Goal: Check status: Check status

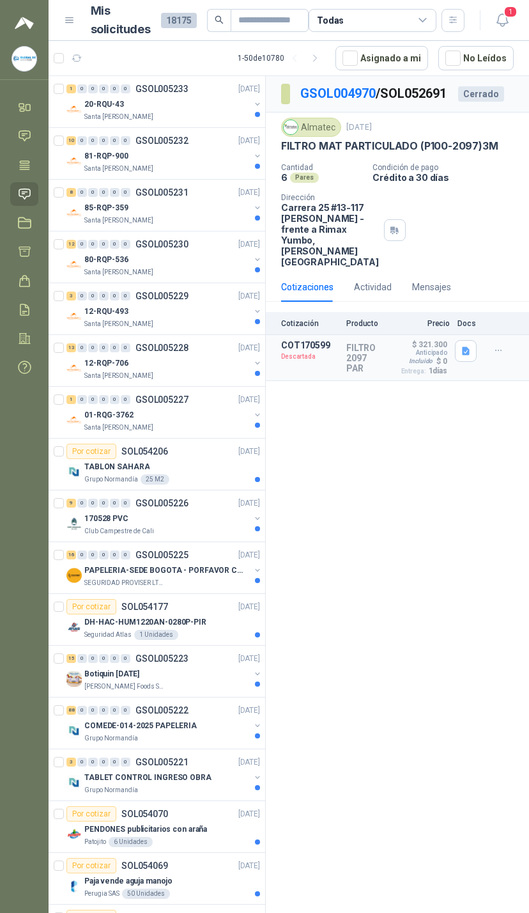
click at [509, 25] on icon "button" at bounding box center [503, 20] width 16 height 16
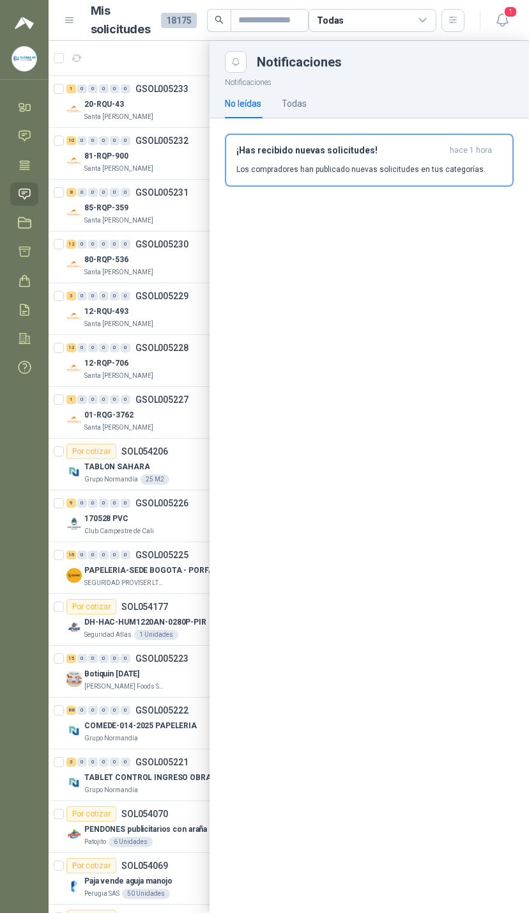
click at [150, 255] on div at bounding box center [289, 477] width 481 height 872
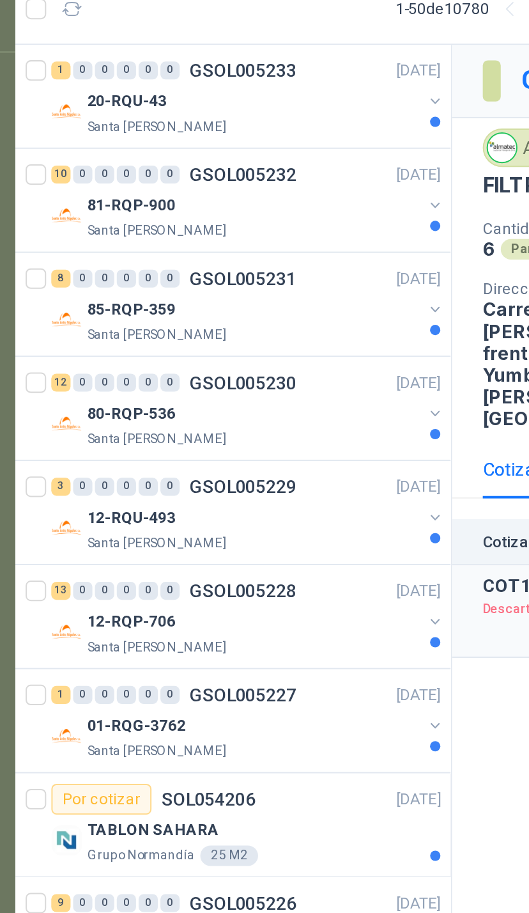
click at [255, 112] on div at bounding box center [257, 114] width 5 height 5
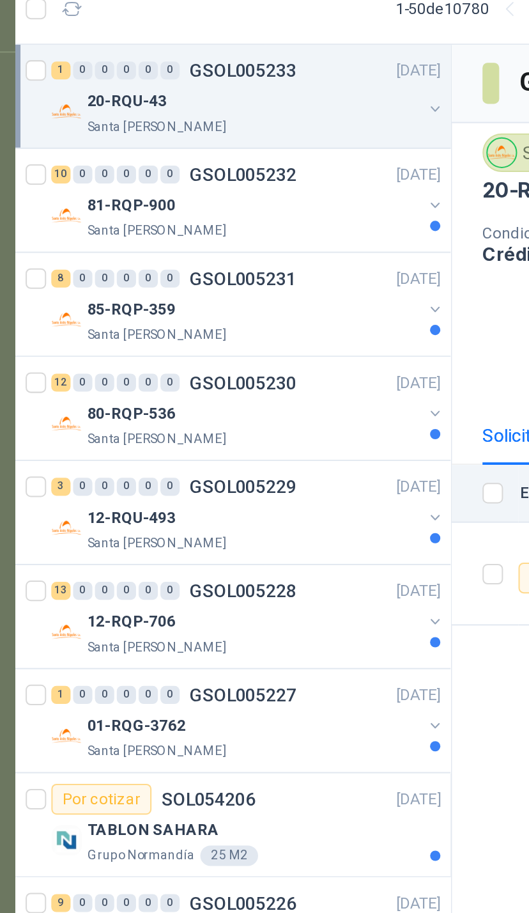
click at [209, 97] on div "20-RQU-43 Santa [PERSON_NAME]" at bounding box center [164, 110] width 196 height 26
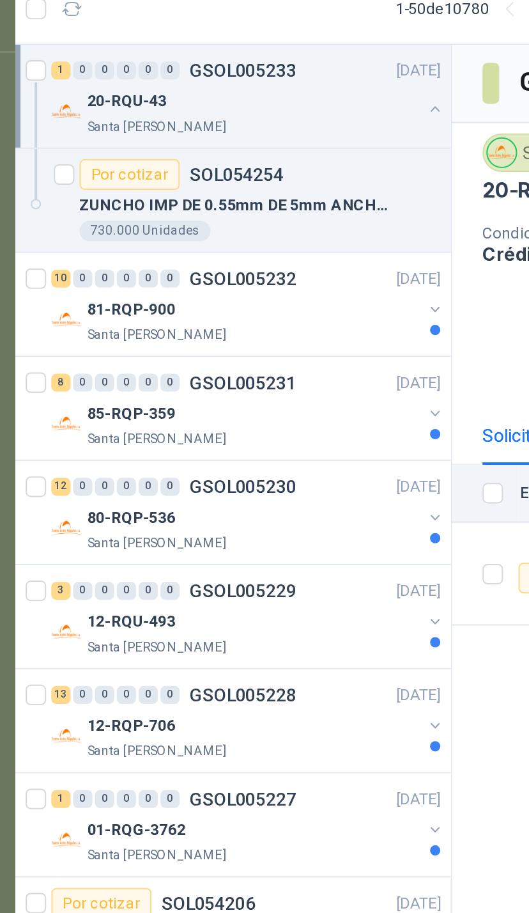
click at [253, 203] on button "button" at bounding box center [258, 208] width 10 height 10
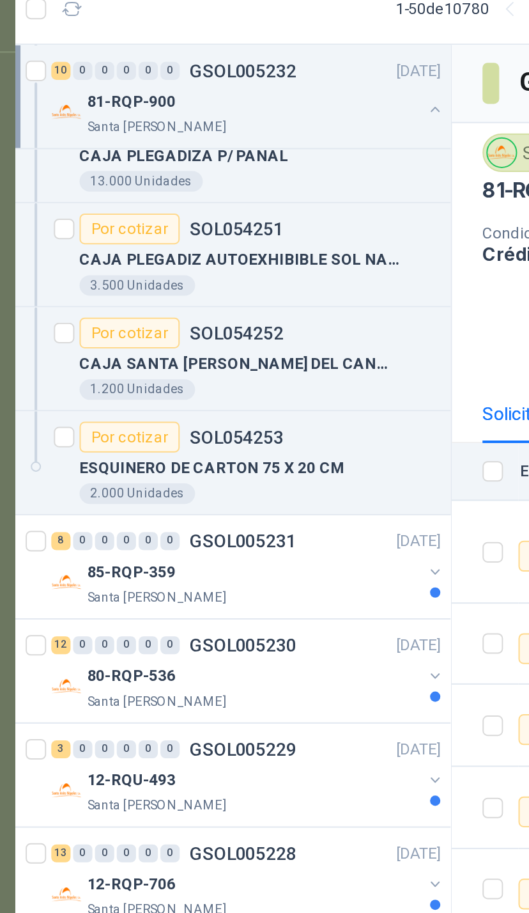
scroll to position [443, 0]
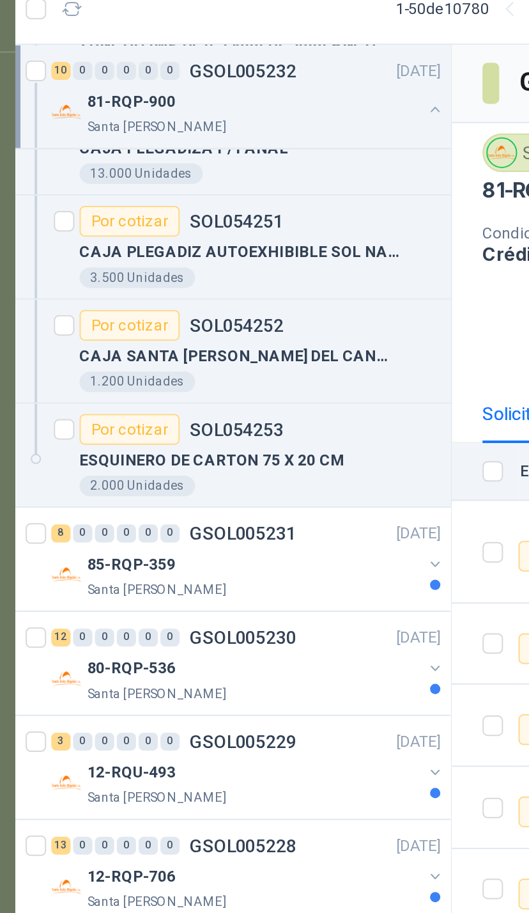
click at [253, 329] on button "button" at bounding box center [258, 334] width 10 height 10
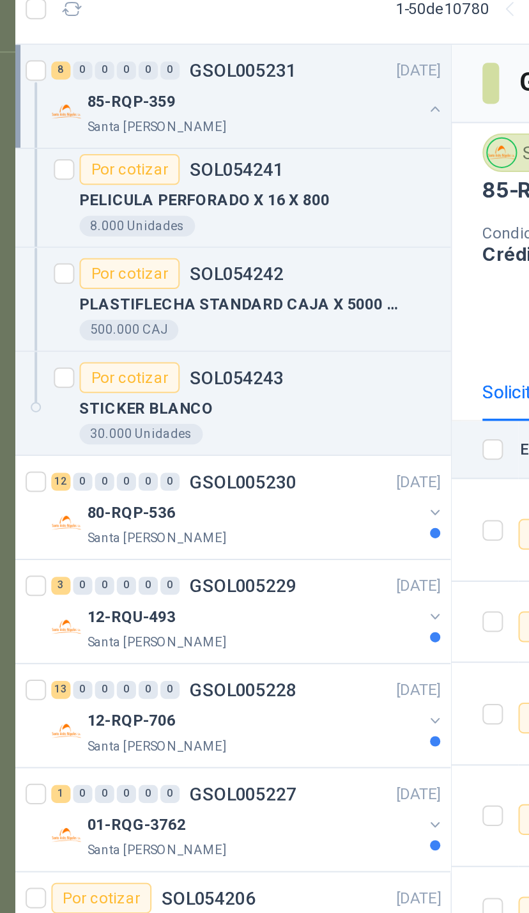
scroll to position [935, 0]
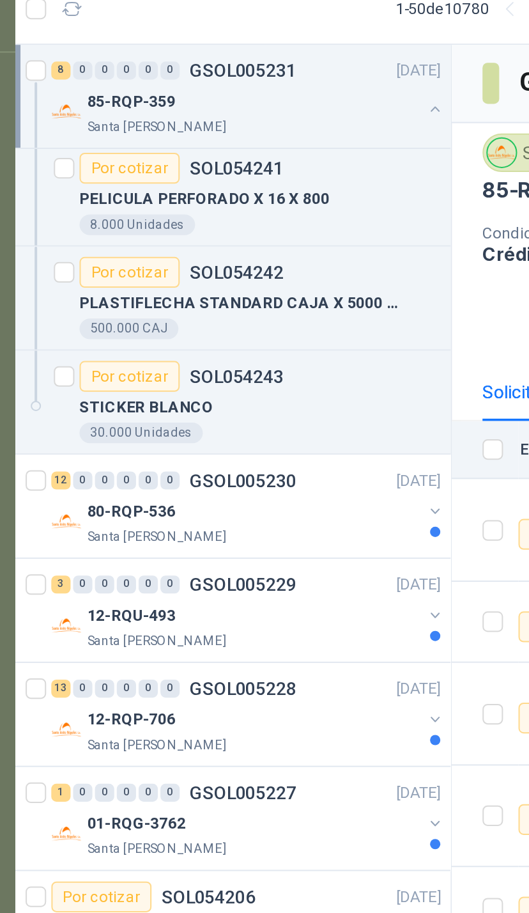
click at [253, 304] on icon "button" at bounding box center [257, 308] width 9 height 9
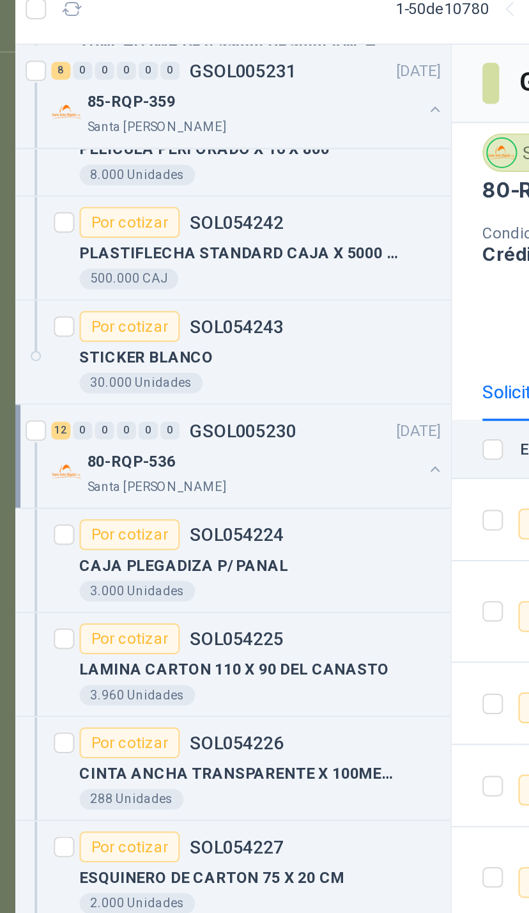
scroll to position [960, 0]
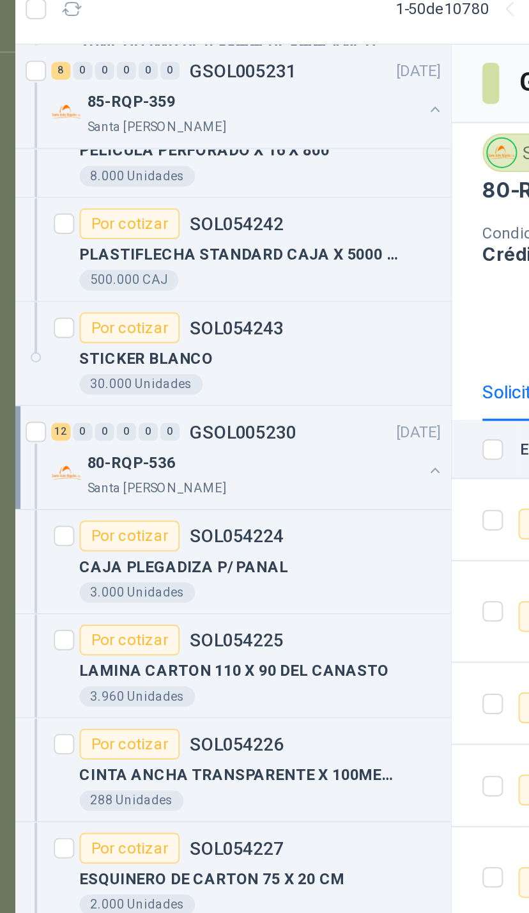
click at [253, 283] on button "button" at bounding box center [258, 288] width 10 height 10
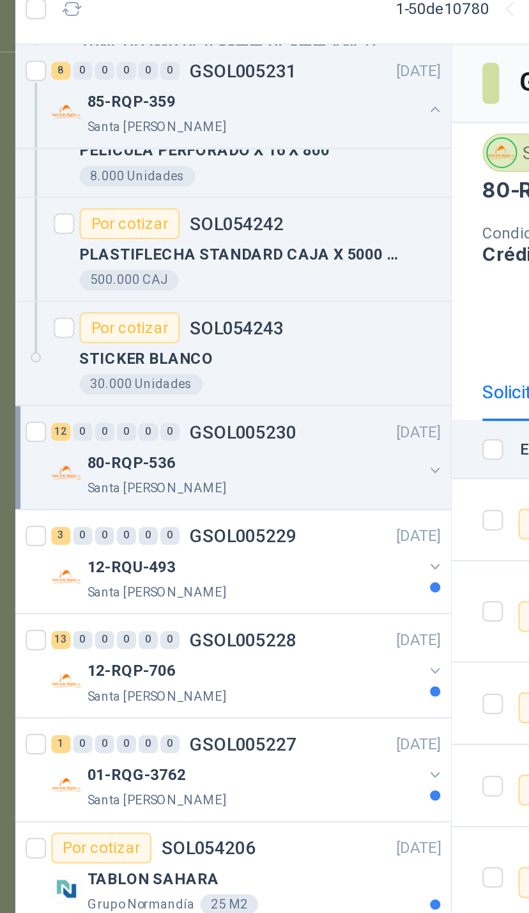
click at [253, 331] on button "button" at bounding box center [258, 336] width 10 height 10
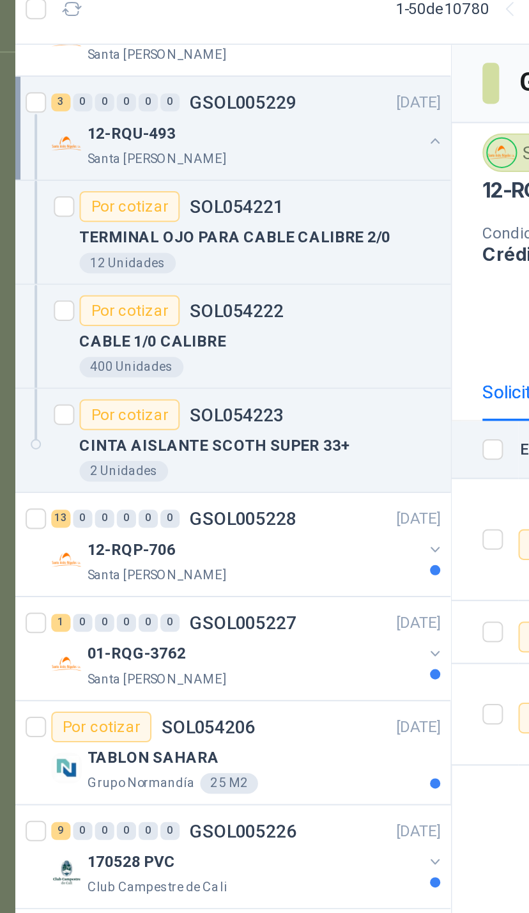
scroll to position [1177, 0]
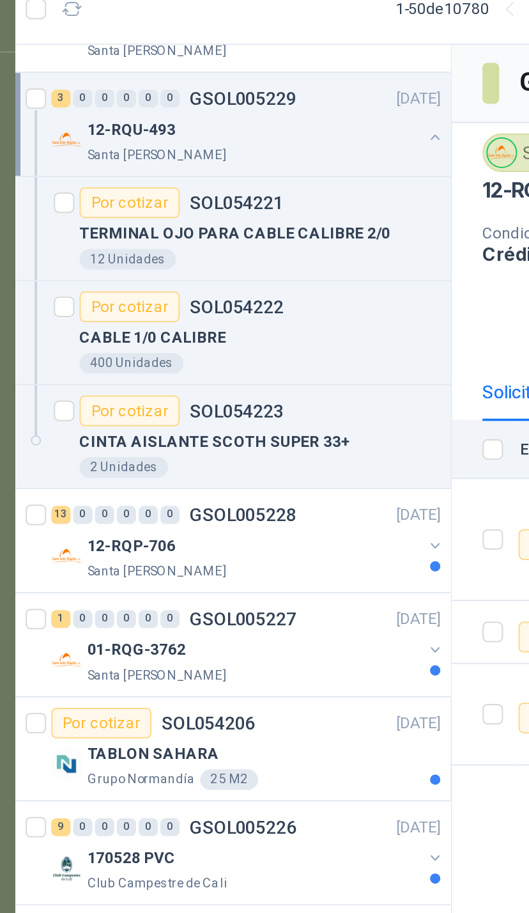
click at [253, 320] on button "button" at bounding box center [258, 325] width 10 height 10
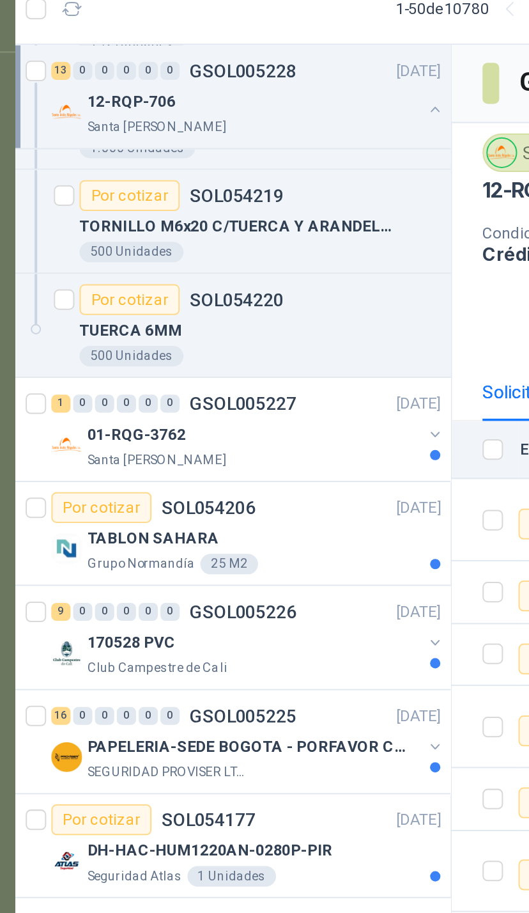
scroll to position [1960, 0]
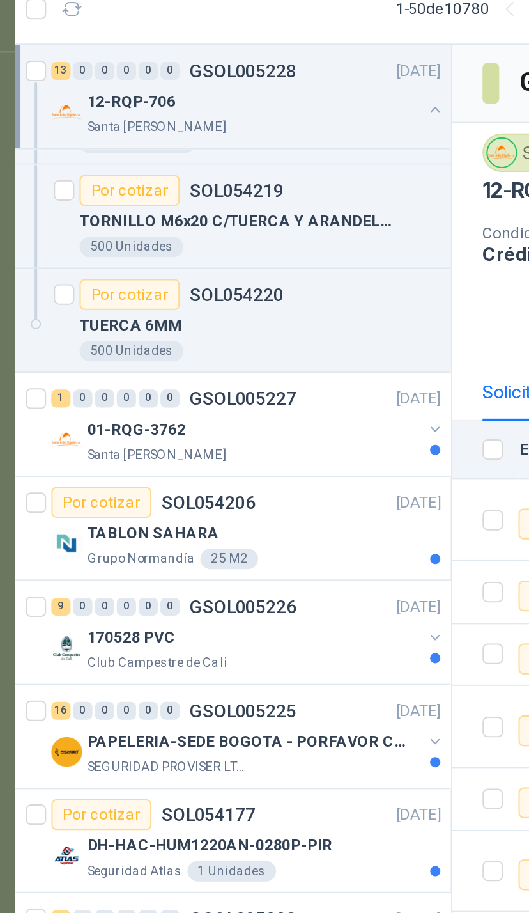
click at [255, 275] on div at bounding box center [257, 277] width 5 height 5
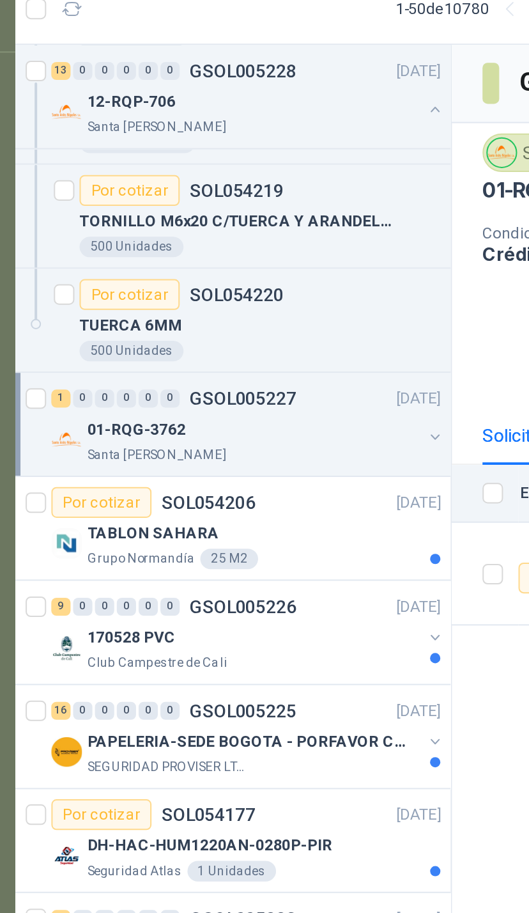
click at [208, 275] on div "Santa [PERSON_NAME]" at bounding box center [167, 280] width 166 height 10
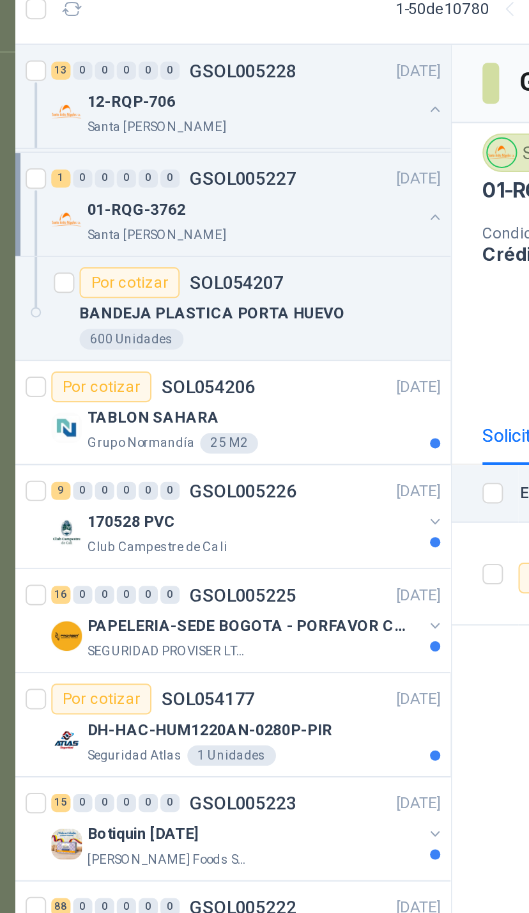
scroll to position [2070, 0]
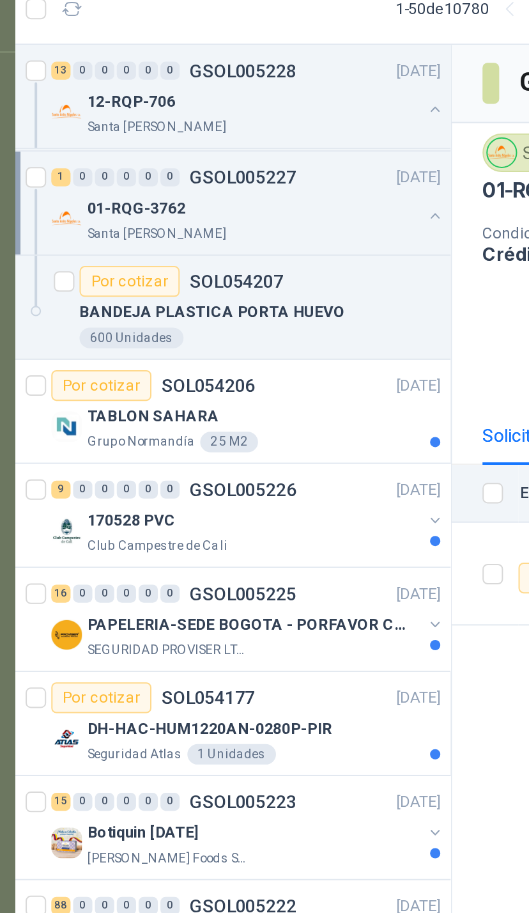
click at [199, 269] on div "Grupo [PERSON_NAME] 25 M2" at bounding box center [172, 274] width 176 height 10
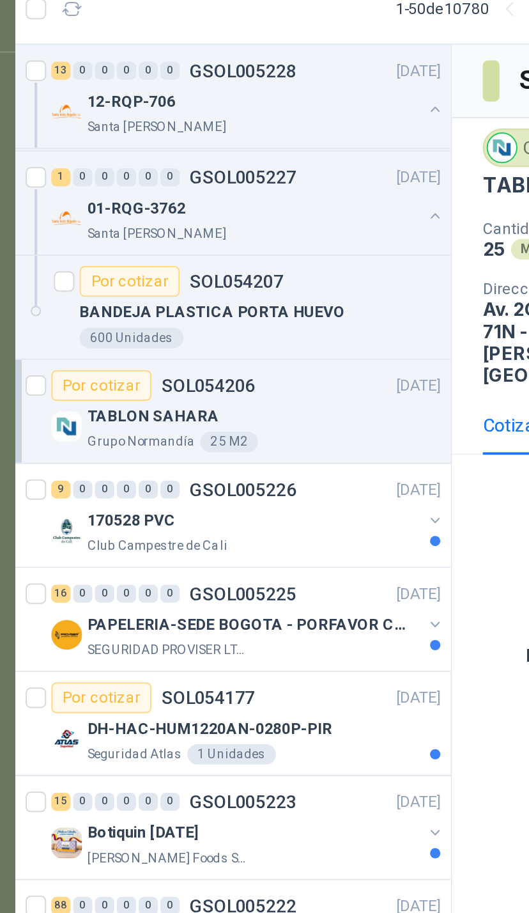
click at [253, 308] on button "button" at bounding box center [258, 313] width 10 height 10
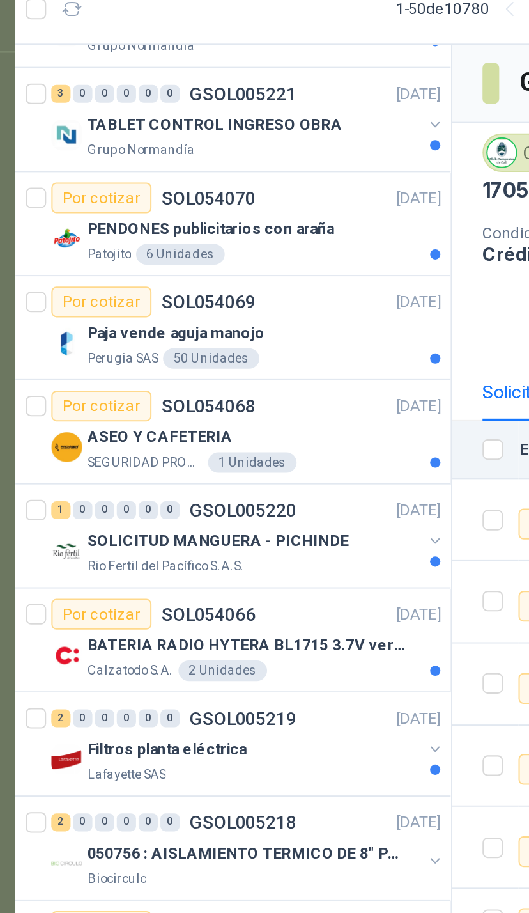
scroll to position [2994, 0]
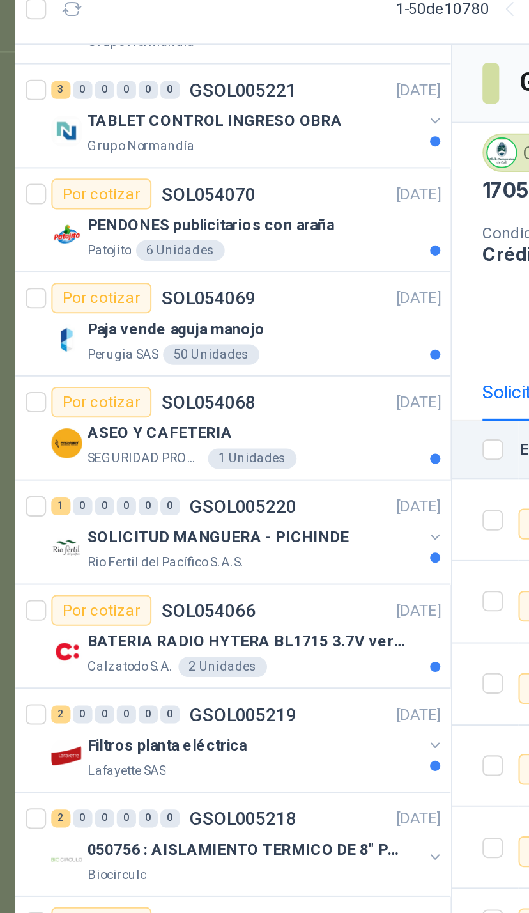
click at [212, 277] on div "SEGURIDAD PROVISER LTDA 1 Unidades" at bounding box center [172, 282] width 176 height 10
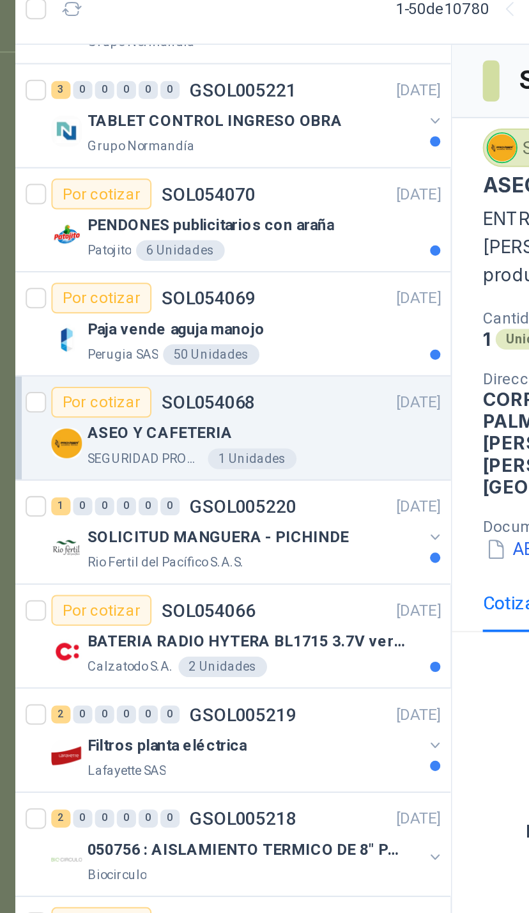
click at [196, 241] on article "Por cotizar SOL054068 [DATE] ASEO Y CAFETERIA SEGURIDAD PROVISER LTDA 1 Unidades" at bounding box center [157, 267] width 217 height 52
click at [117, 262] on div "ASEO Y CAFETERIA" at bounding box center [172, 269] width 176 height 15
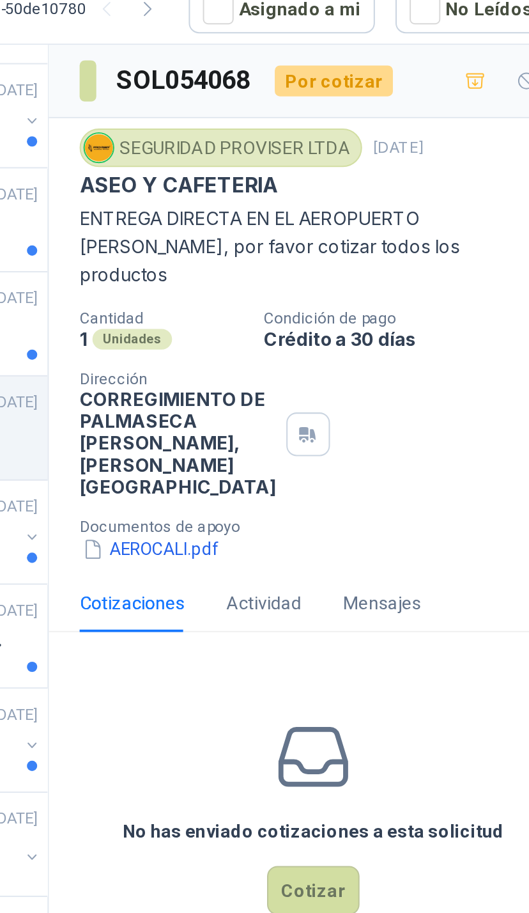
click at [281, 320] on button "AEROCALI.pdf" at bounding box center [316, 326] width 70 height 13
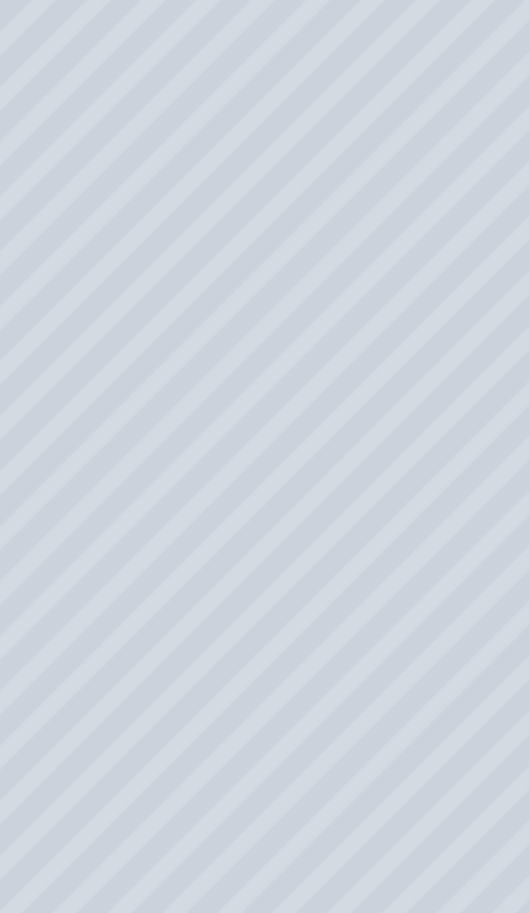
scroll to position [0, 98]
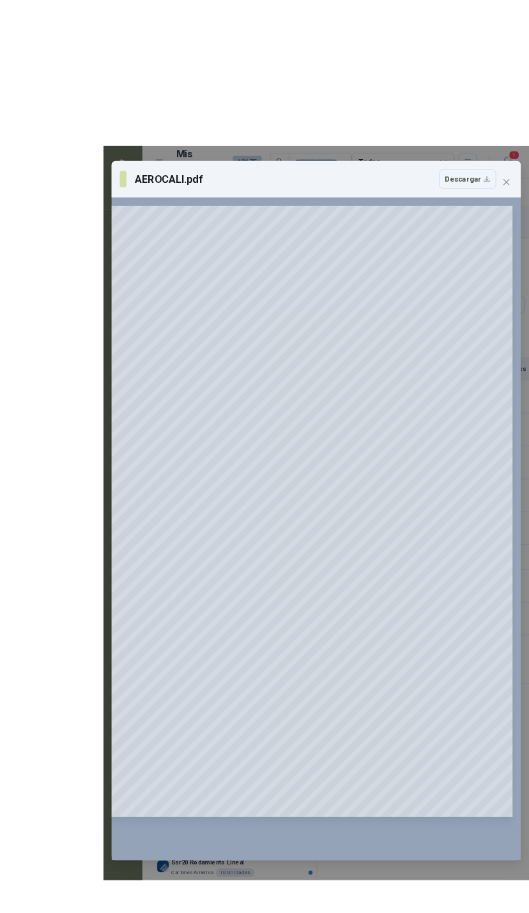
scroll to position [3, 0]
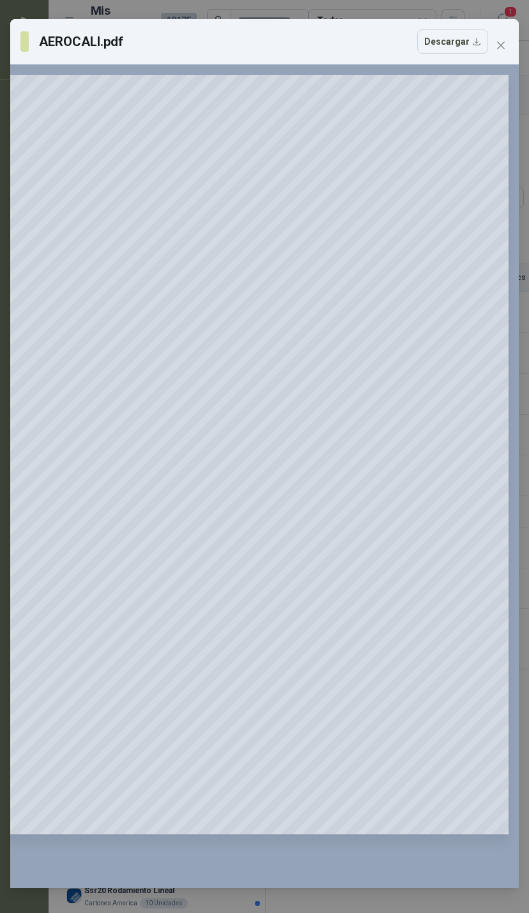
click at [511, 46] on span "Close" at bounding box center [501, 45] width 20 height 10
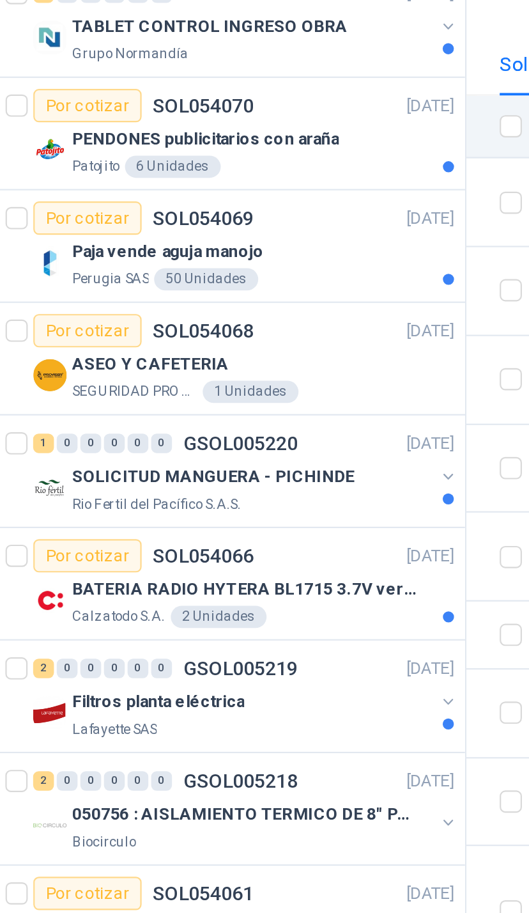
scroll to position [2874, 0]
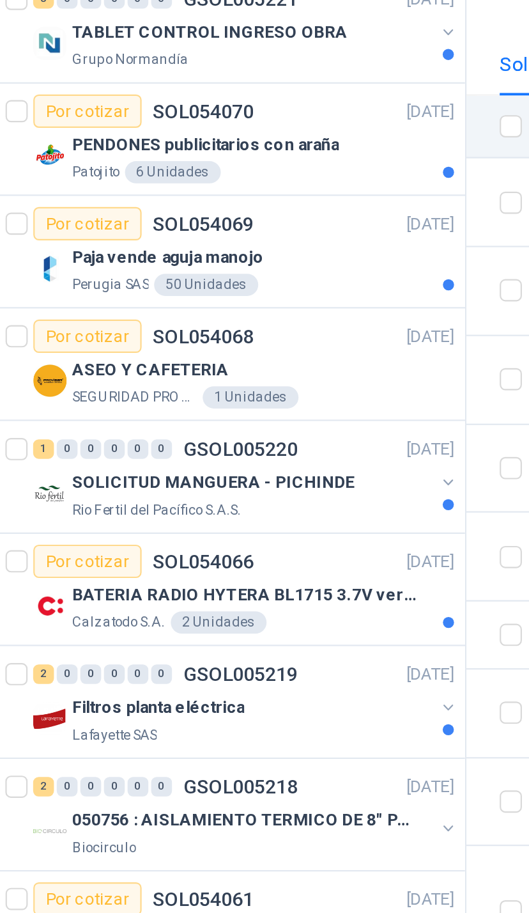
click at [201, 433] on div "SOLICITUD MANGUERA - PICHINDE Rio Fertil [PERSON_NAME] S.A.S." at bounding box center [164, 446] width 196 height 26
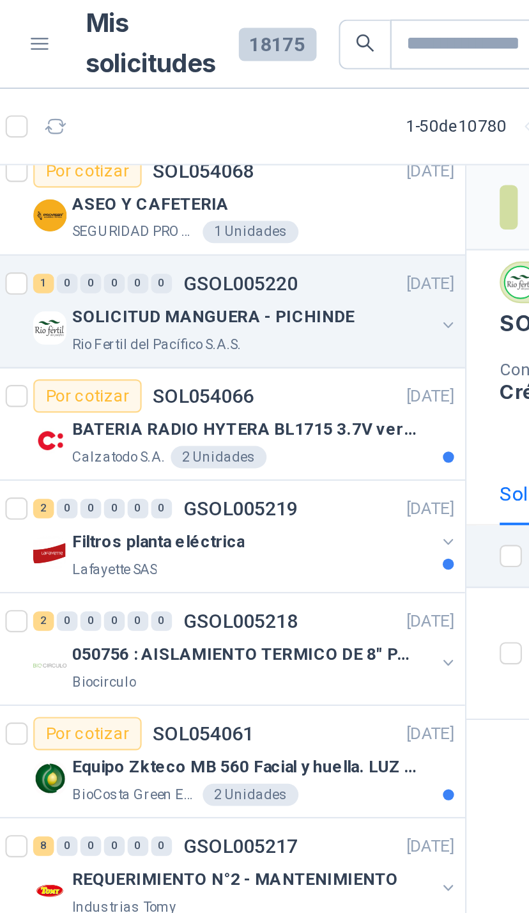
scroll to position [3169, 0]
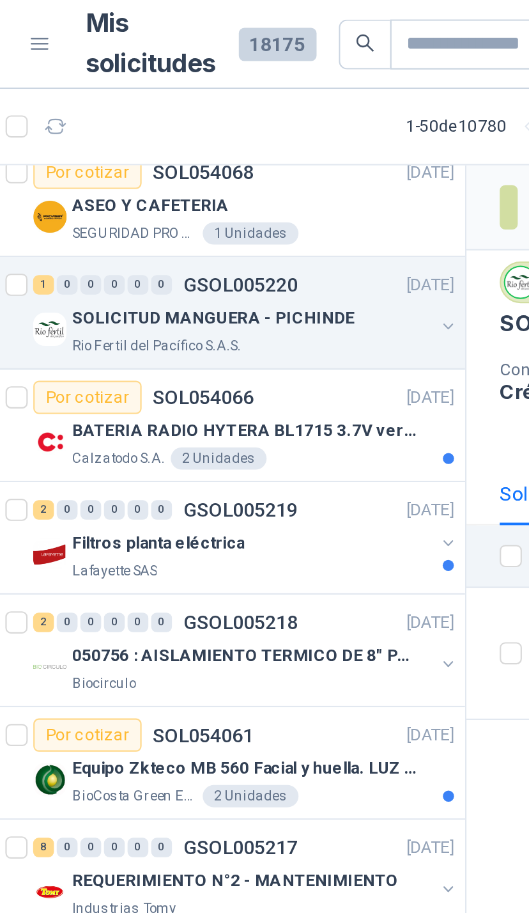
click at [253, 154] on icon "button" at bounding box center [257, 150] width 9 height 9
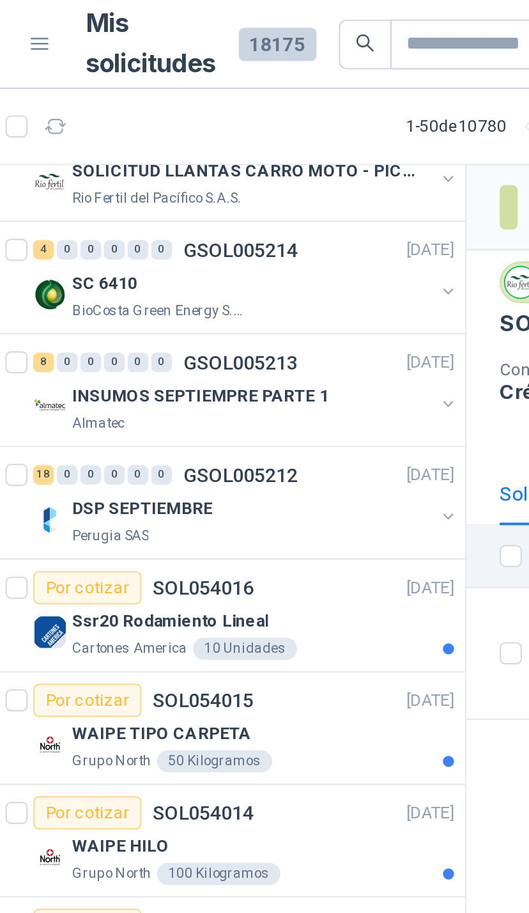
scroll to position [3653, 0]
